Goal: Use online tool/utility: Utilize a website feature to perform a specific function

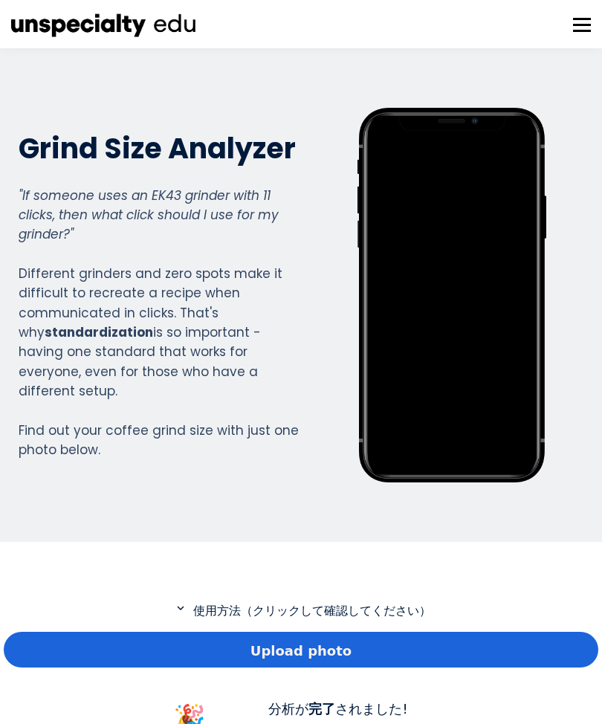
click at [309, 645] on span "Upload photo" at bounding box center [301, 651] width 101 height 20
click at [308, 644] on span "Upload photo" at bounding box center [301, 651] width 101 height 20
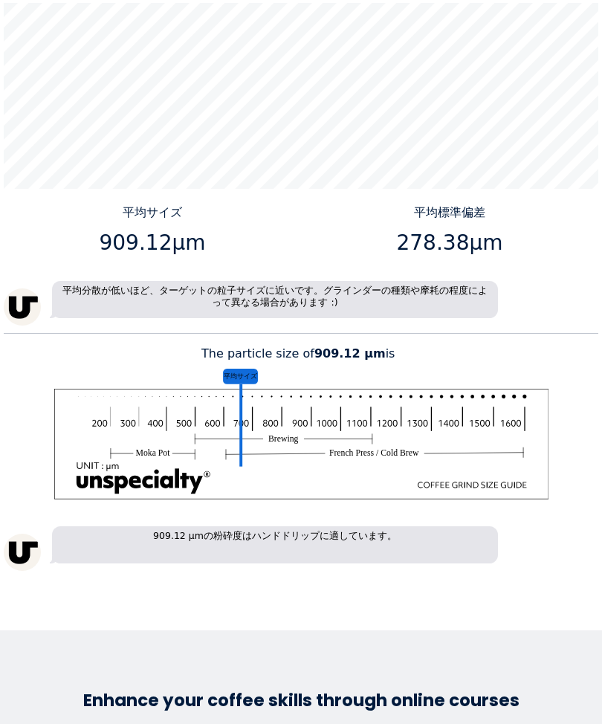
scroll to position [1381, 0]
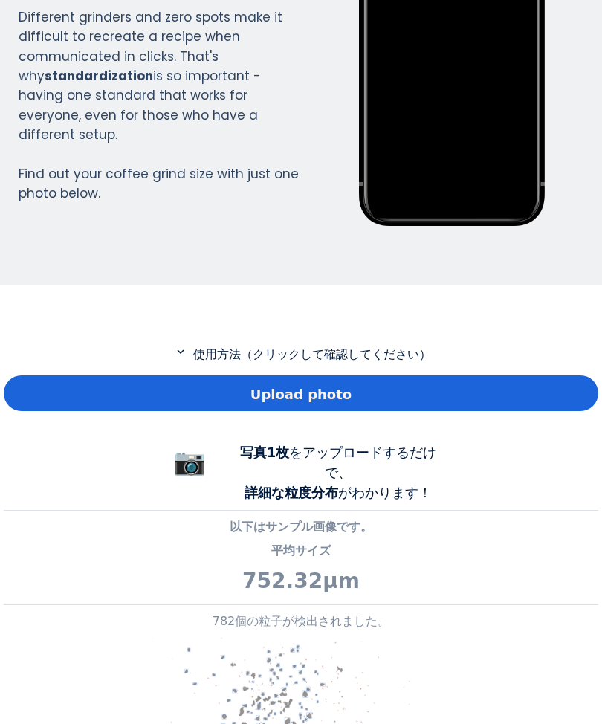
scroll to position [1101, 595]
click at [326, 386] on span "Upload photo" at bounding box center [301, 394] width 101 height 20
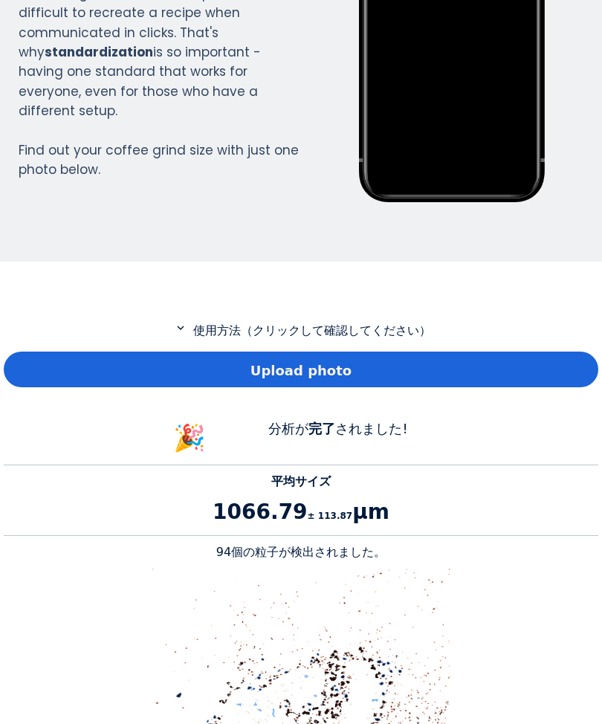
scroll to position [280, 0]
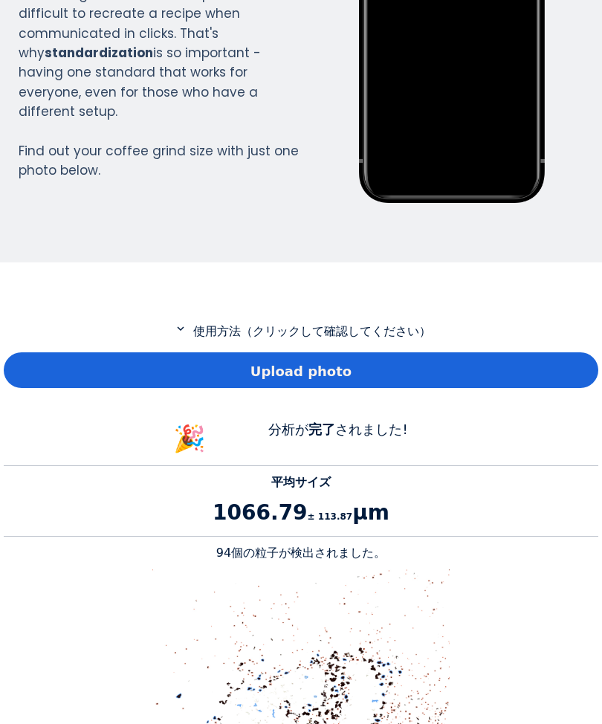
click at [383, 366] on div "Upload photo" at bounding box center [301, 370] width 595 height 36
click at [419, 370] on div "Upload photo" at bounding box center [301, 370] width 595 height 36
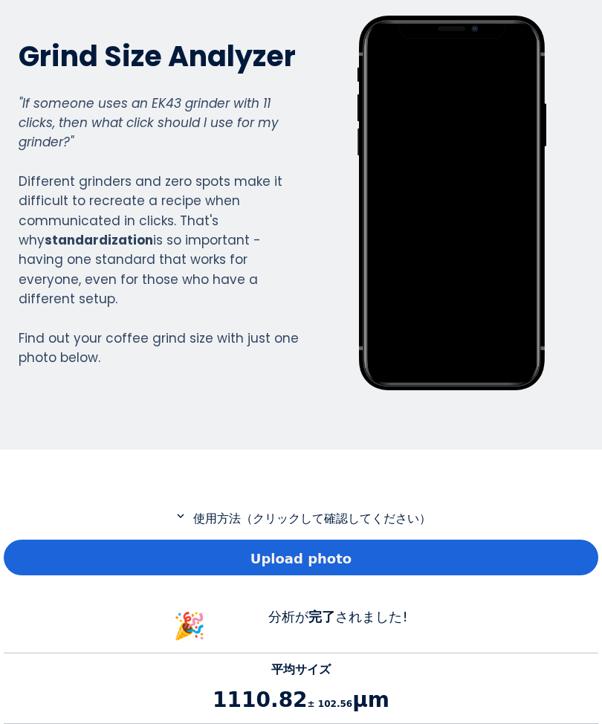
scroll to position [91, 0]
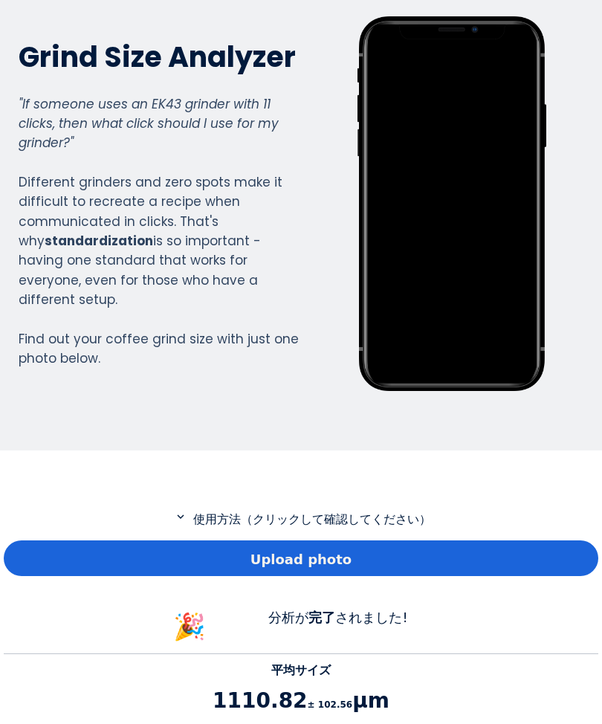
click at [315, 550] on span "Upload photo" at bounding box center [301, 559] width 101 height 20
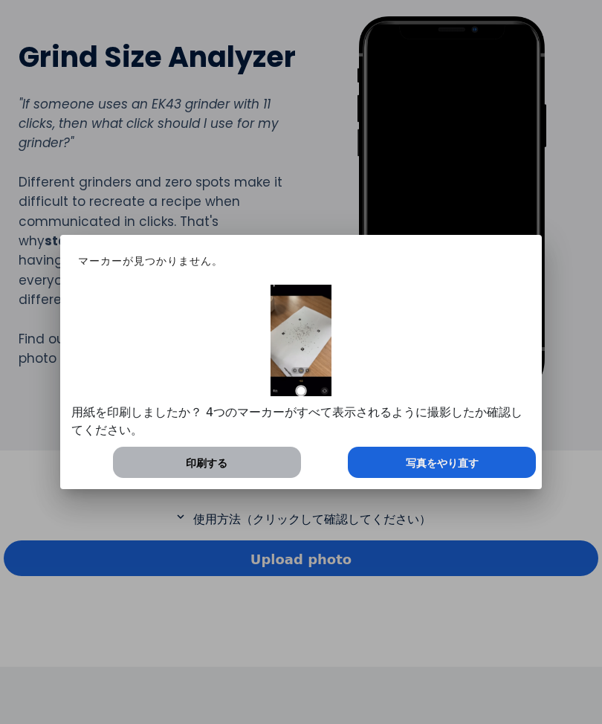
click at [454, 455] on div "写真をやり直す" at bounding box center [442, 462] width 188 height 31
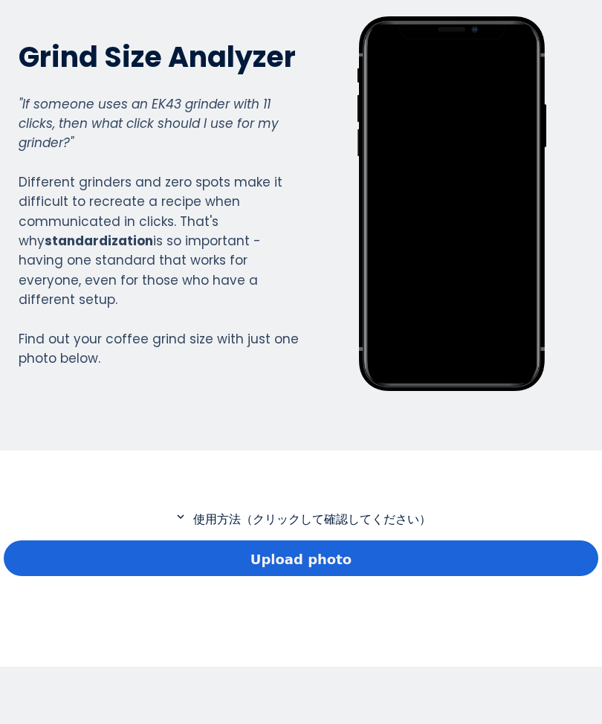
click at [341, 558] on span "Upload photo" at bounding box center [301, 559] width 101 height 20
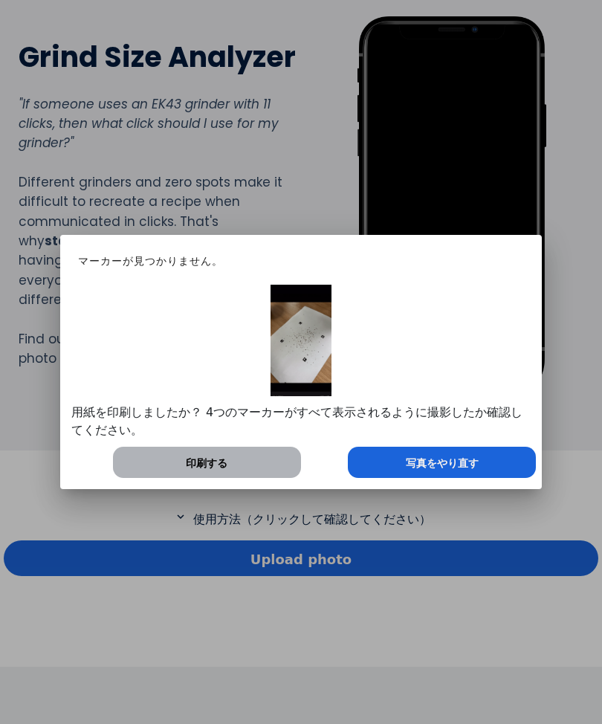
click at [444, 457] on span "写真をやり直す" at bounding box center [442, 464] width 73 height 16
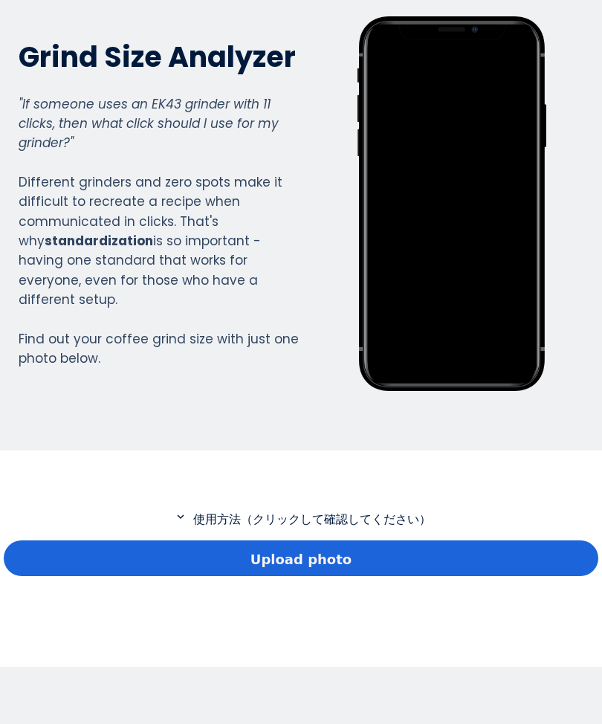
click at [365, 560] on div "Upload photo" at bounding box center [301, 559] width 595 height 36
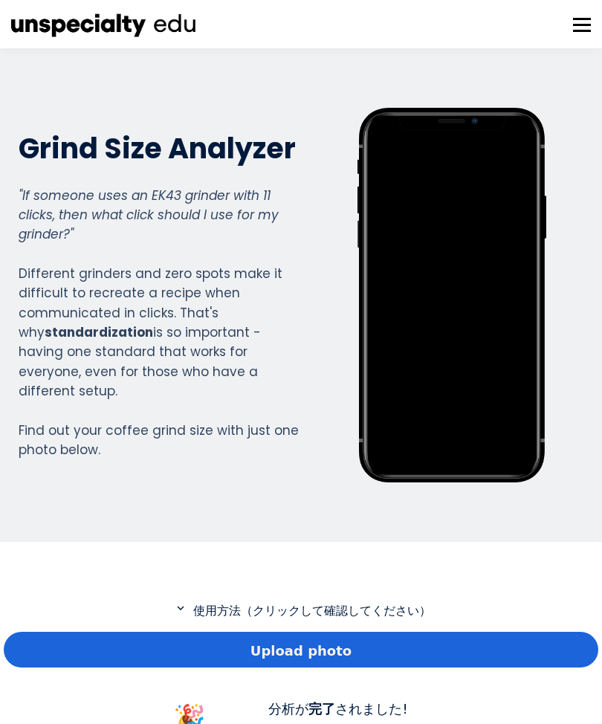
scroll to position [0, 0]
click at [325, 645] on span "Upload photo" at bounding box center [301, 651] width 101 height 20
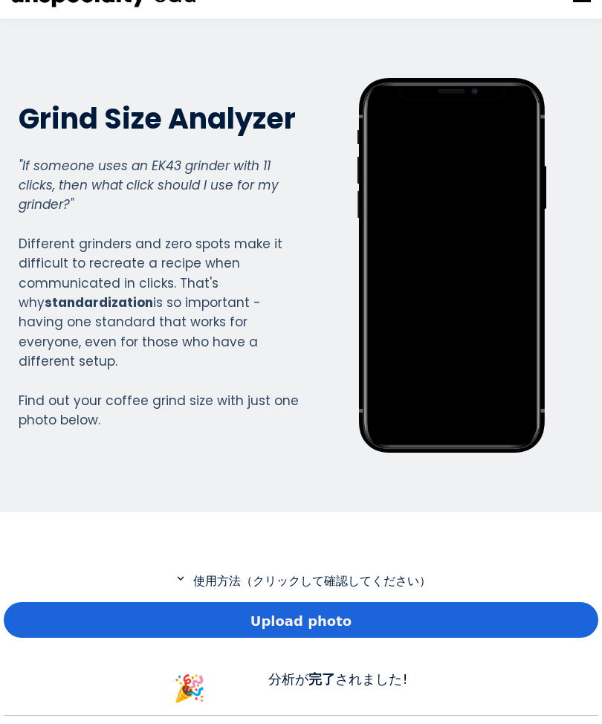
scroll to position [16, 0]
